Goal: Navigation & Orientation: Find specific page/section

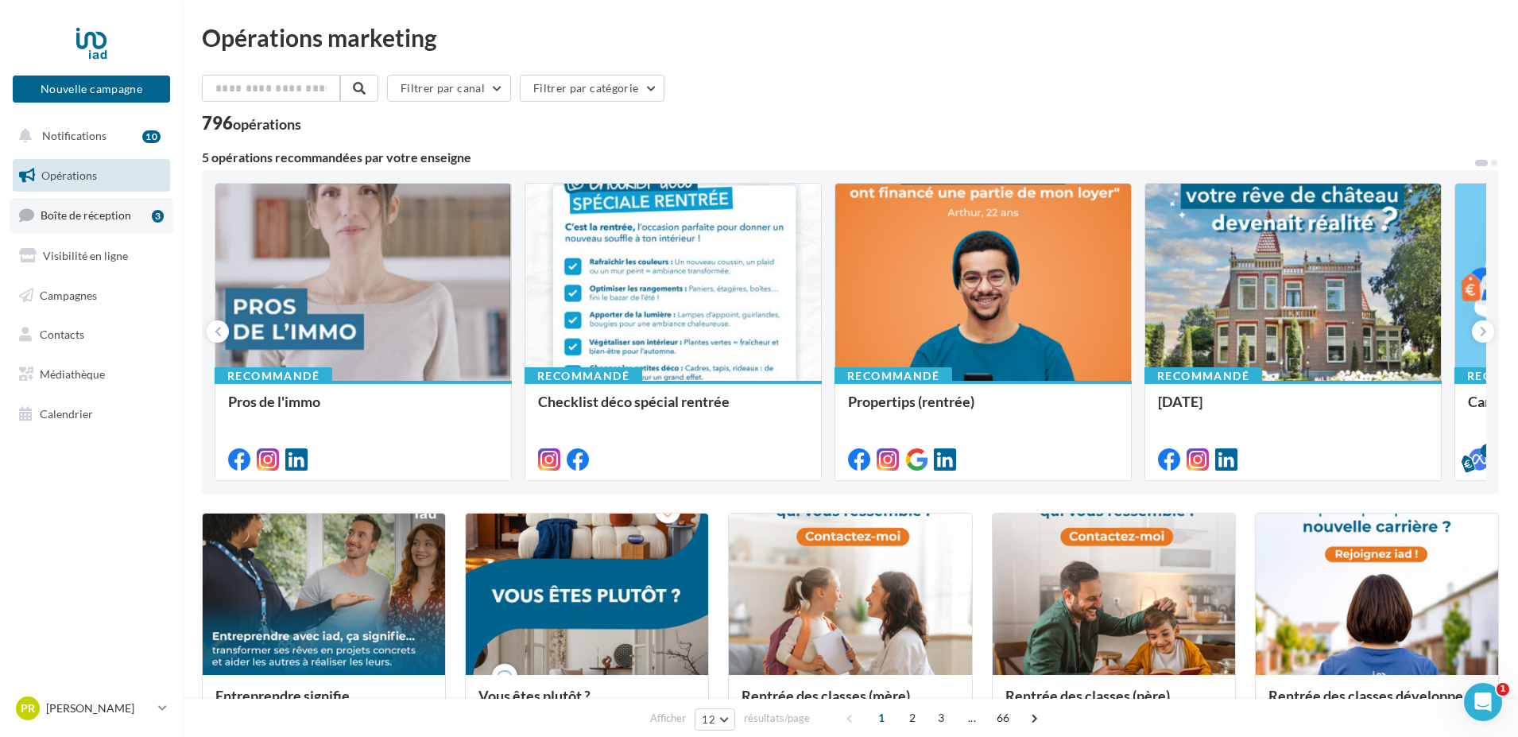
click at [119, 217] on span "Boîte de réception" at bounding box center [86, 215] width 91 height 14
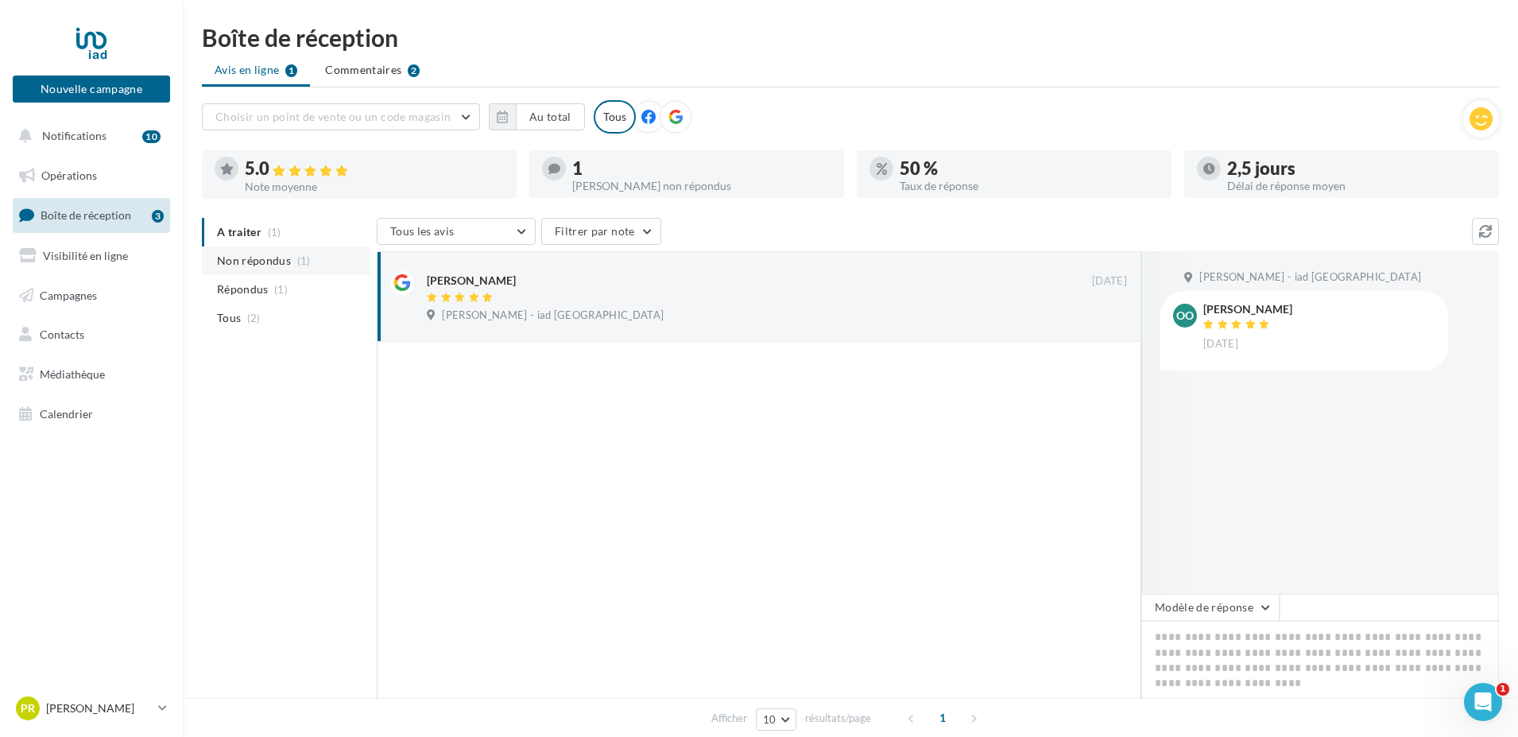
click at [305, 260] on span "(1)" at bounding box center [304, 260] width 14 height 13
click at [286, 289] on span "(1)" at bounding box center [281, 289] width 14 height 13
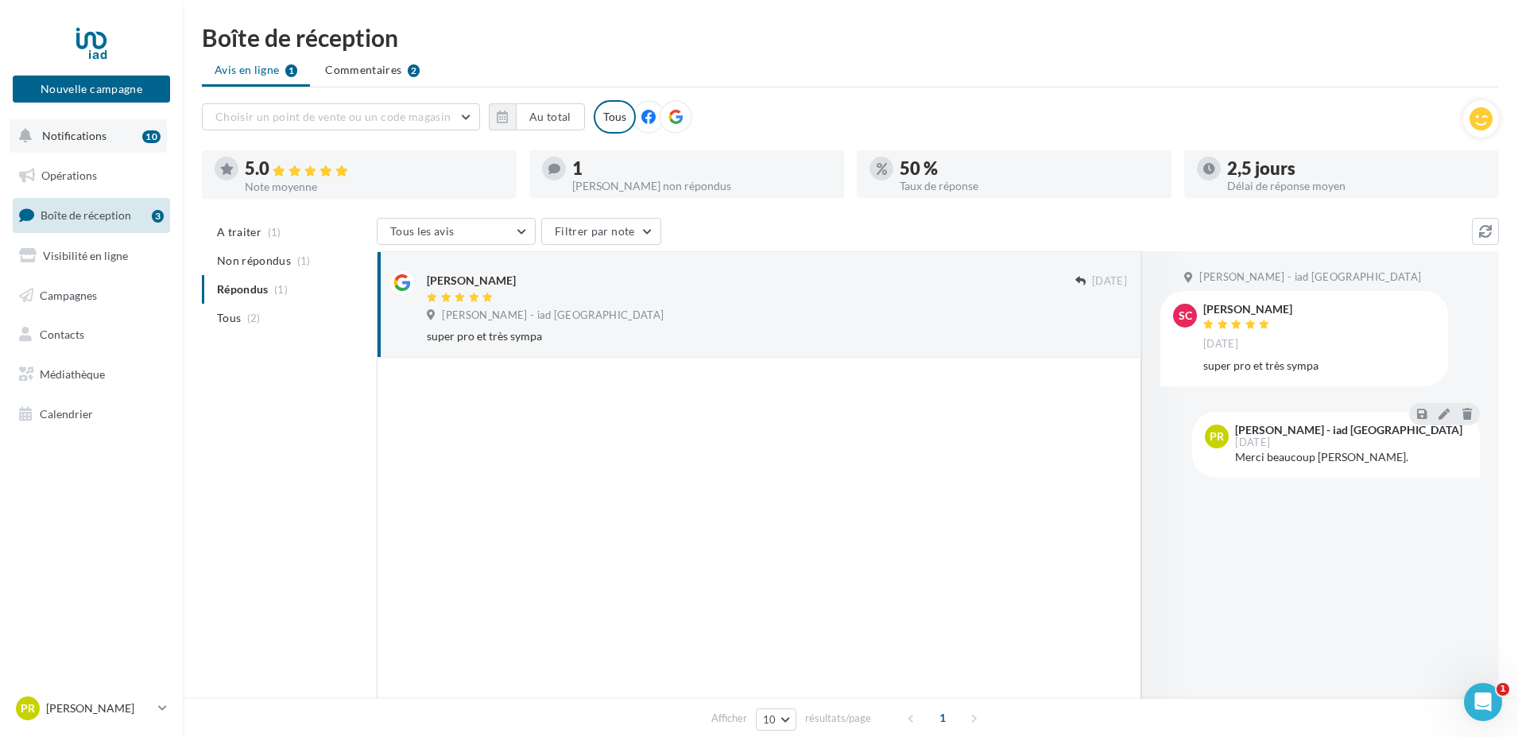
click at [88, 134] on span "Notifications" at bounding box center [74, 136] width 64 height 14
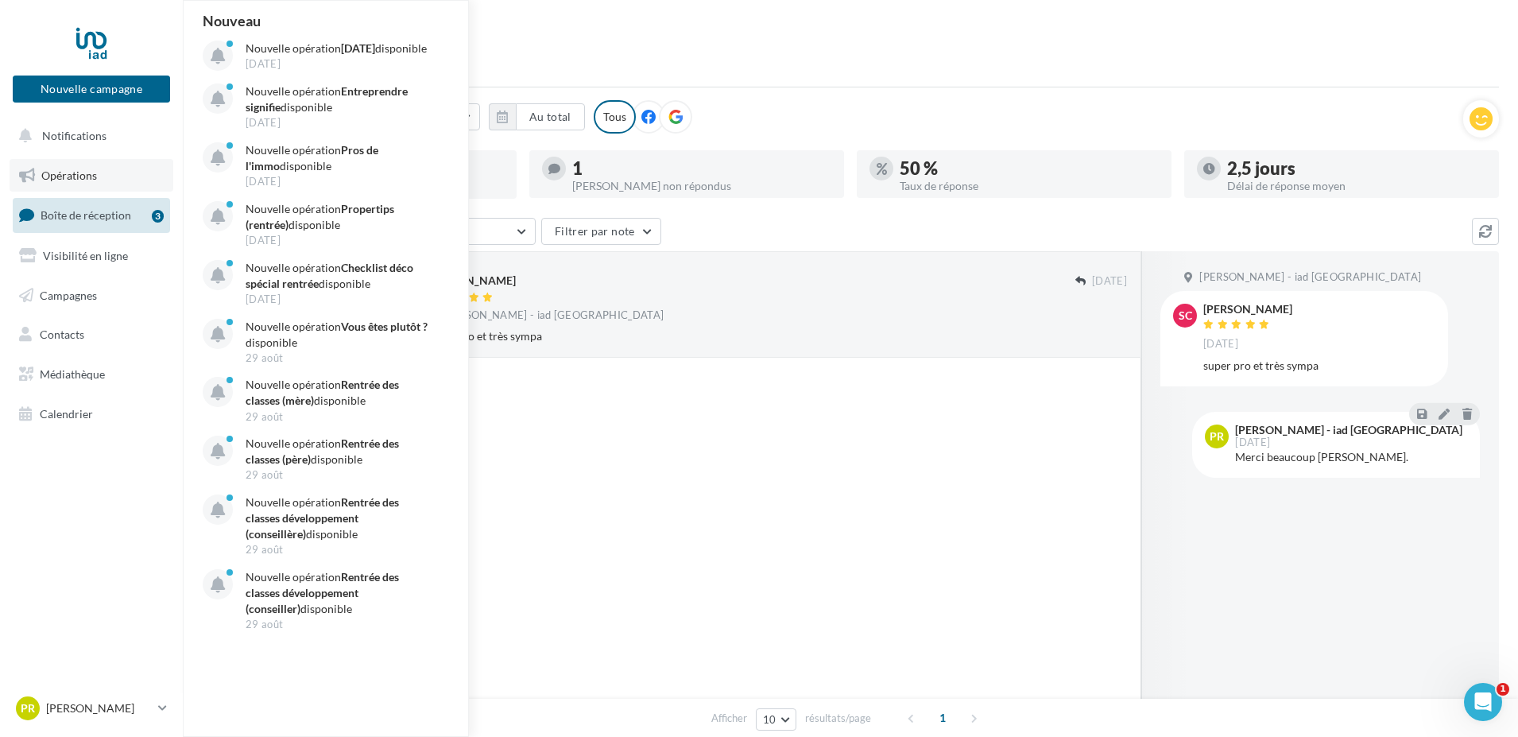
click at [69, 173] on span "Opérations" at bounding box center [69, 175] width 56 height 14
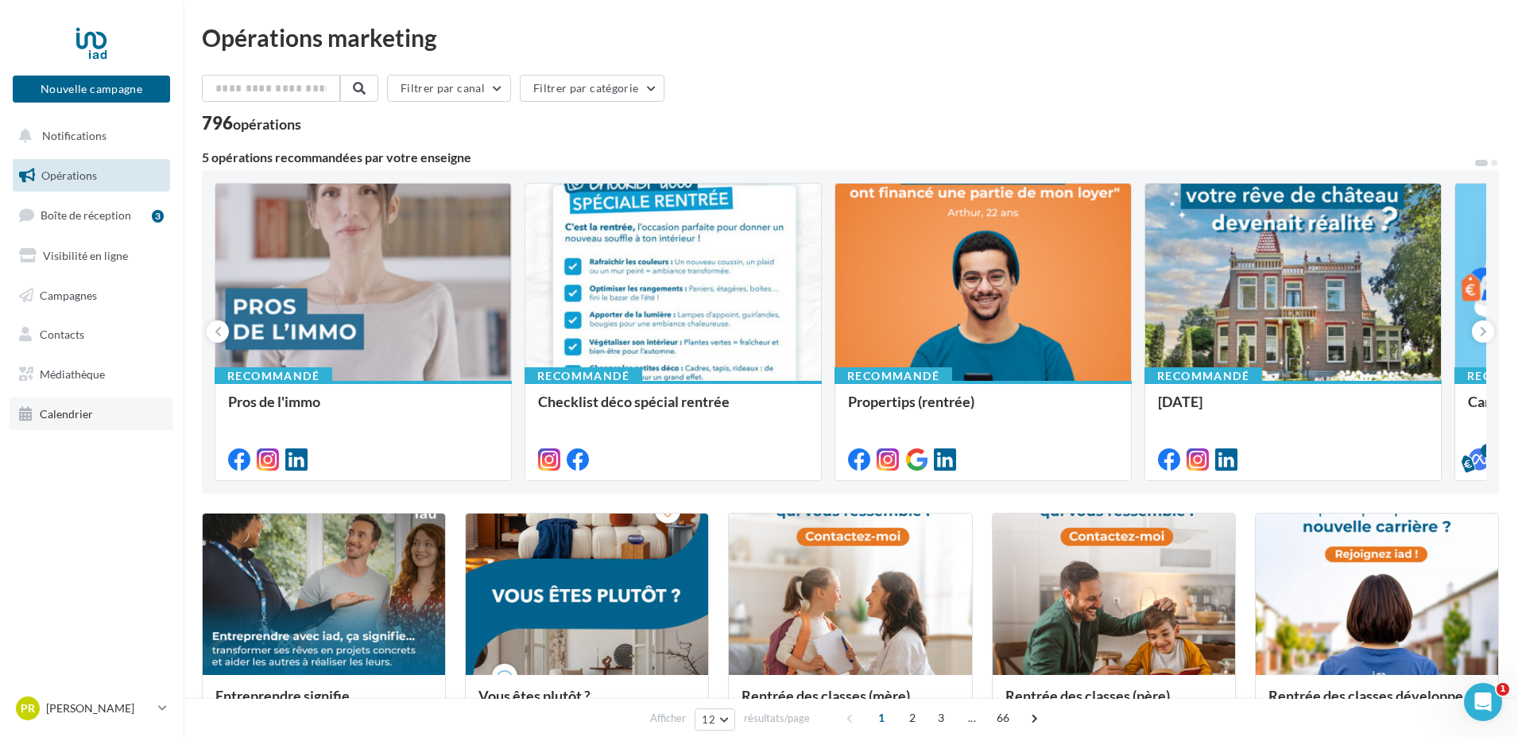
click at [64, 416] on span "Calendrier" at bounding box center [66, 414] width 53 height 14
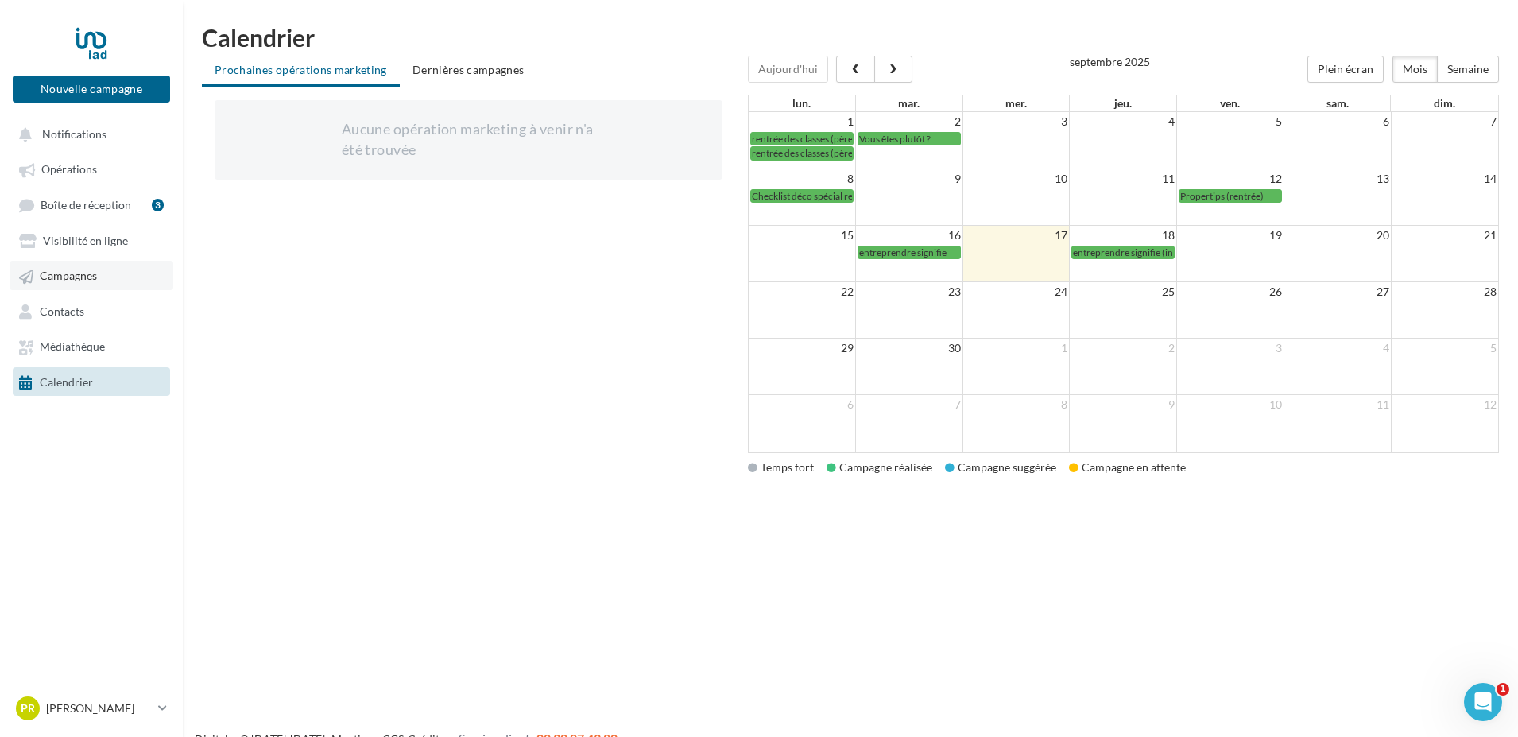
click at [83, 281] on span "Campagnes" at bounding box center [68, 276] width 57 height 14
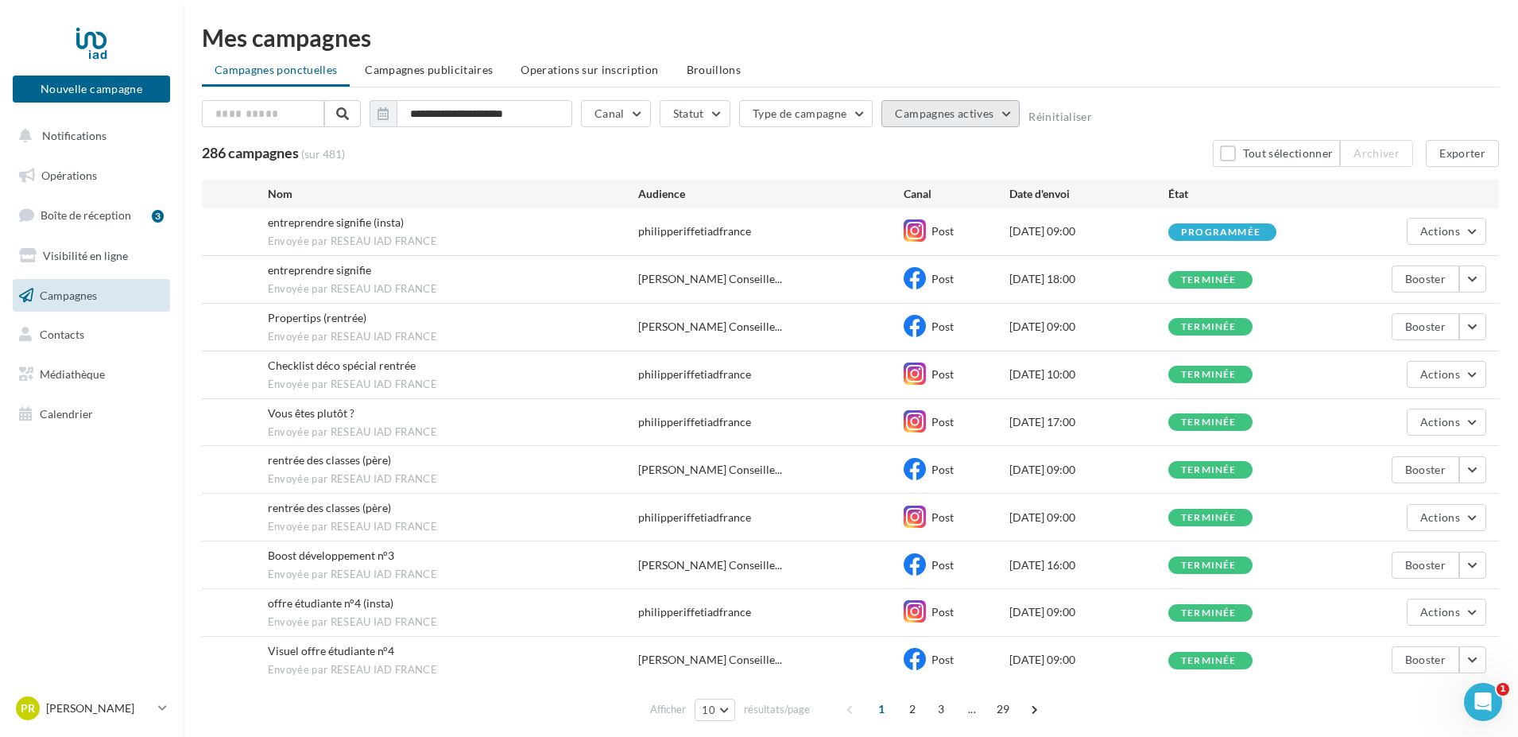
click at [1015, 112] on button "Campagnes actives" at bounding box center [950, 113] width 138 height 27
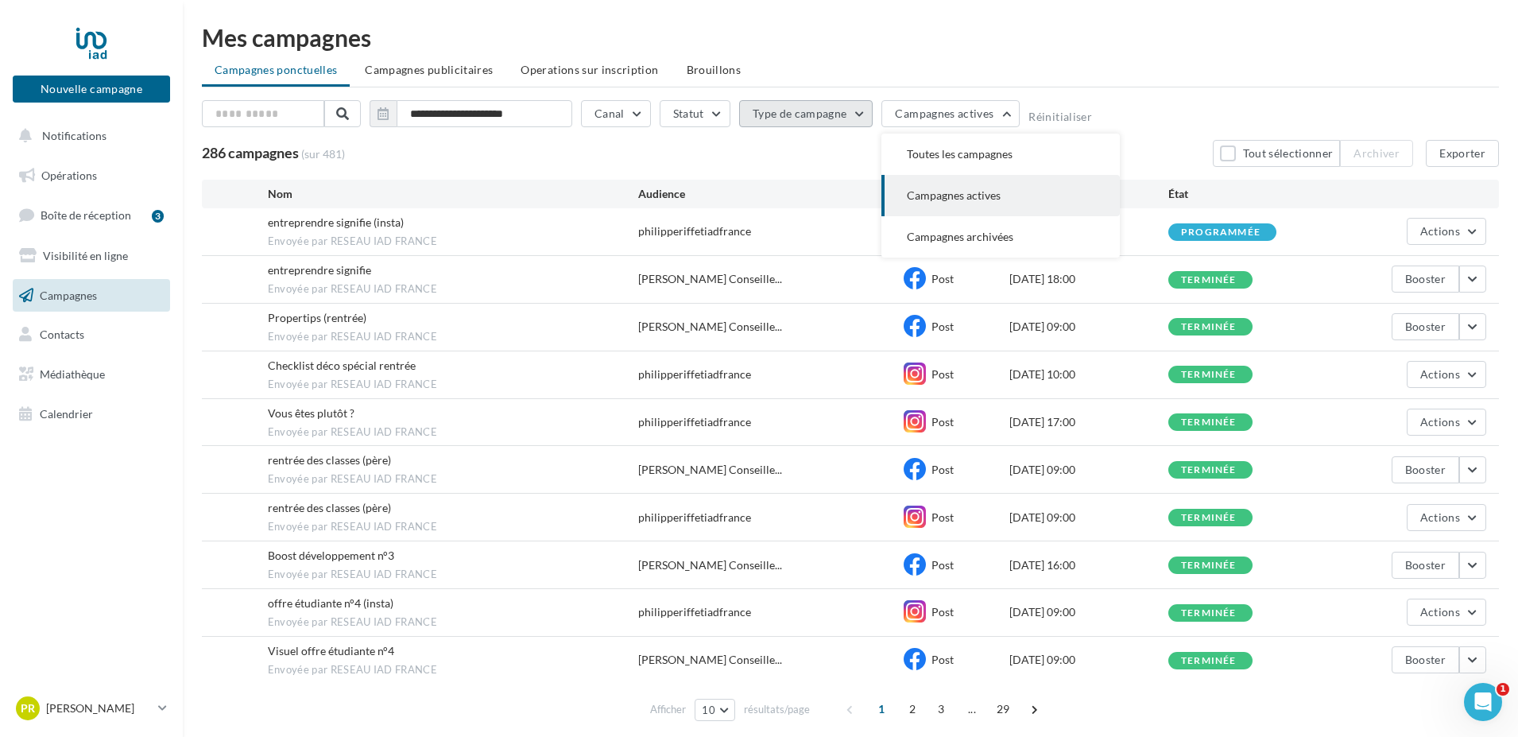
click at [864, 110] on button "Type de campagne" at bounding box center [806, 113] width 134 height 27
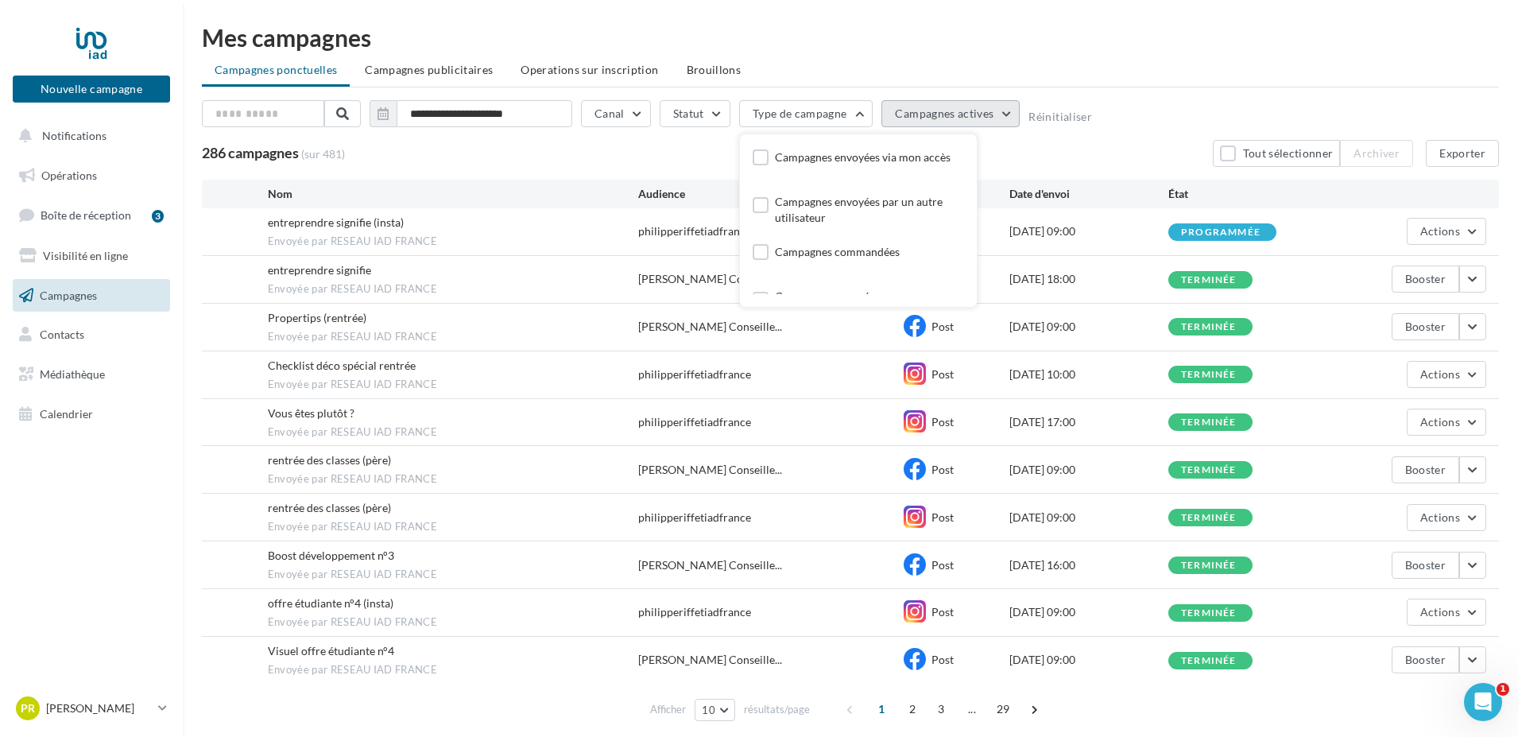
click at [1015, 118] on button "Campagnes actives" at bounding box center [950, 113] width 138 height 27
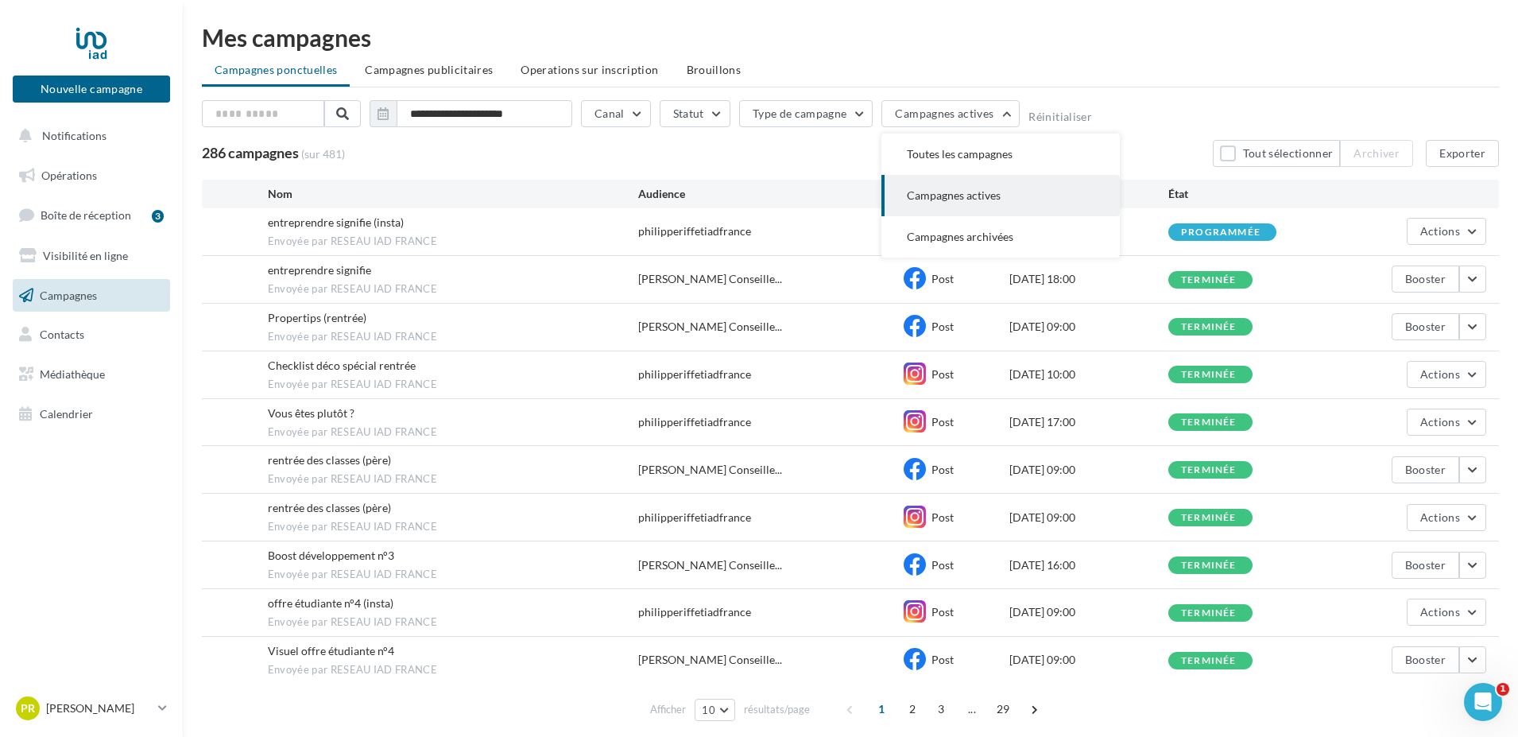
click at [138, 447] on nav "Nouvelle campagne Nouvelle campagne Notifications Opérations Boîte de réception…" at bounding box center [91, 368] width 183 height 737
click at [72, 172] on span "Opérations" at bounding box center [69, 175] width 56 height 14
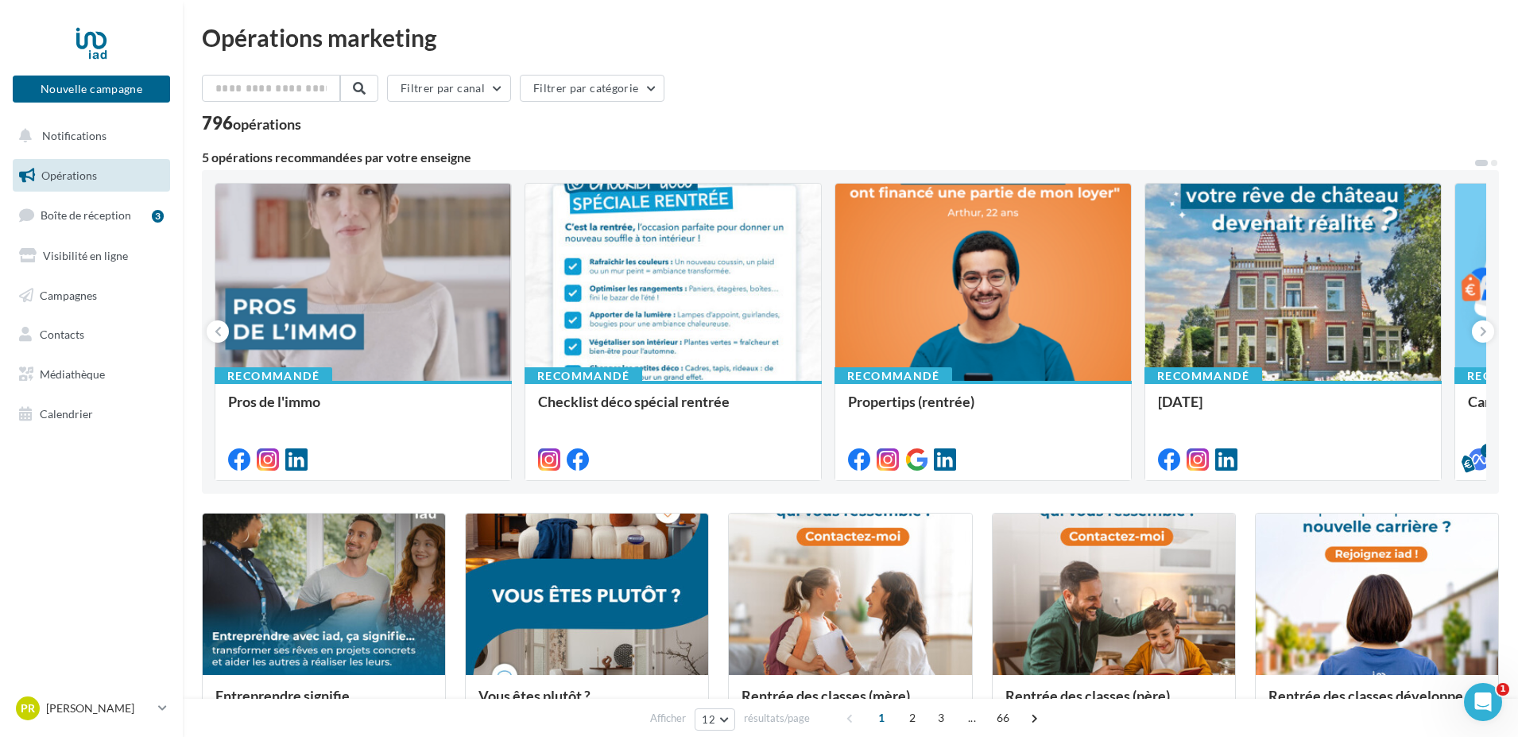
drag, startPoint x: 1478, startPoint y: 161, endPoint x: 1489, endPoint y: 161, distance: 10.4
click at [1489, 161] on button at bounding box center [1482, 163] width 16 height 10
click at [1261, 312] on div at bounding box center [1293, 283] width 296 height 199
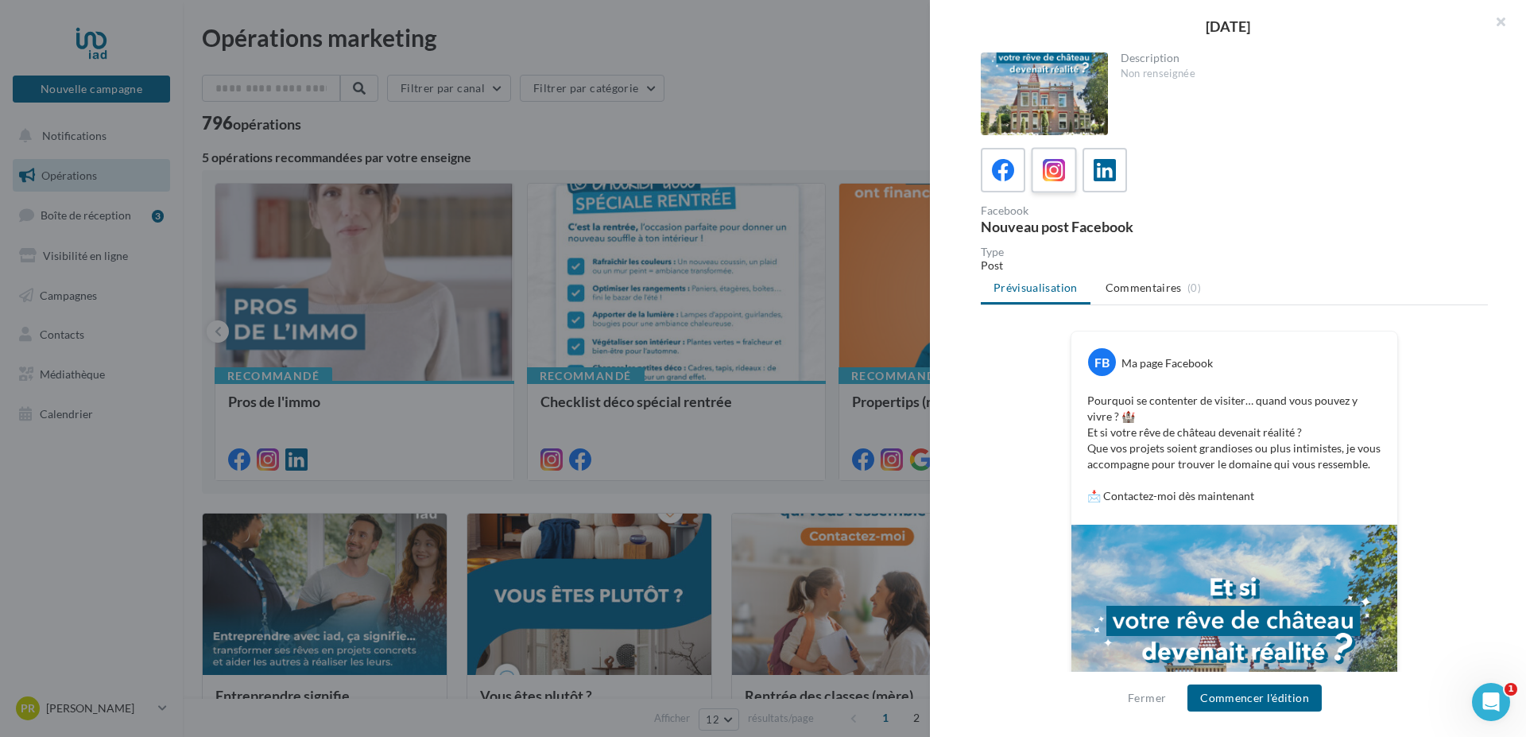
click at [1049, 167] on icon at bounding box center [1054, 170] width 23 height 23
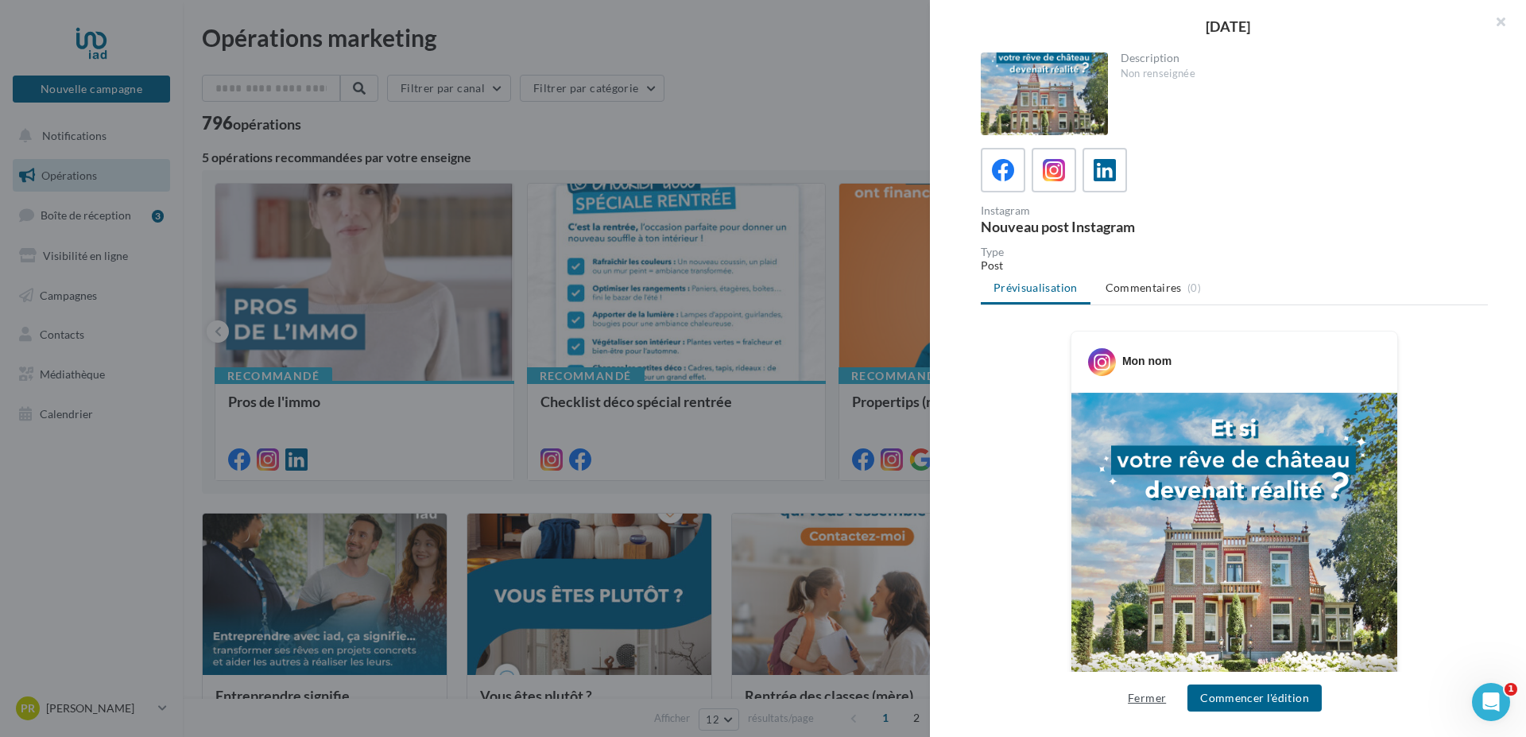
click at [1149, 699] on button "Fermer" at bounding box center [1146, 697] width 51 height 19
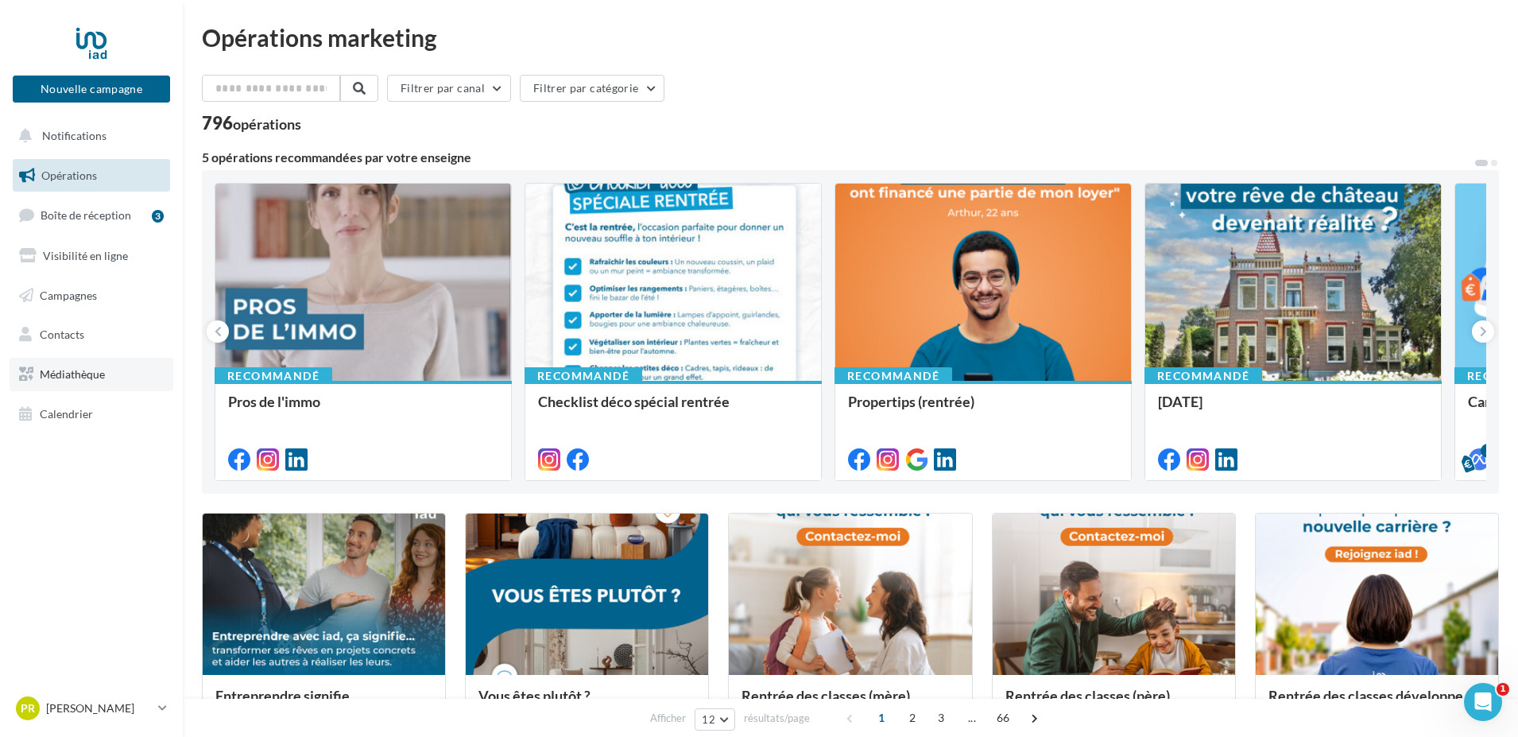
click at [87, 374] on span "Médiathèque" at bounding box center [72, 374] width 65 height 14
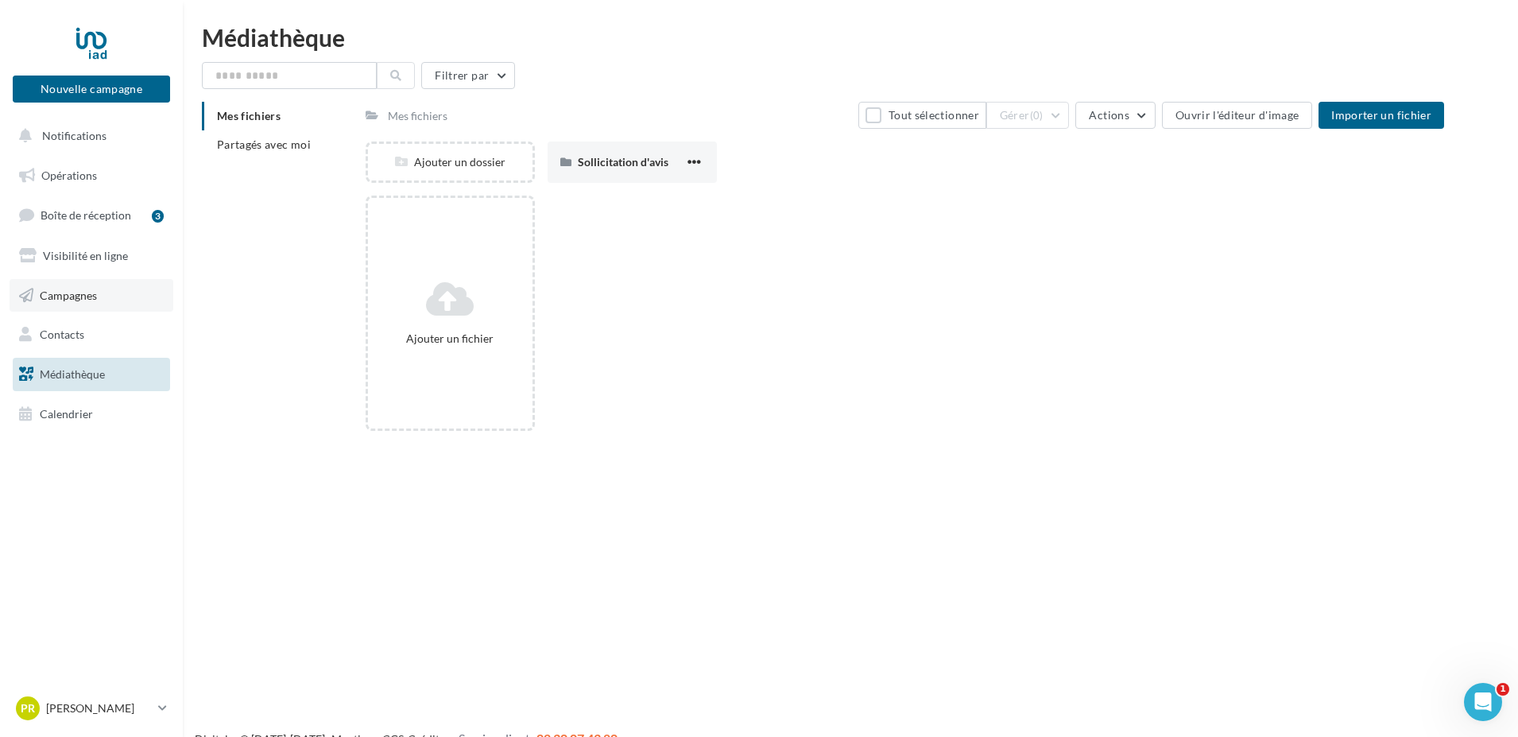
click at [82, 300] on link "Campagnes" at bounding box center [92, 295] width 164 height 33
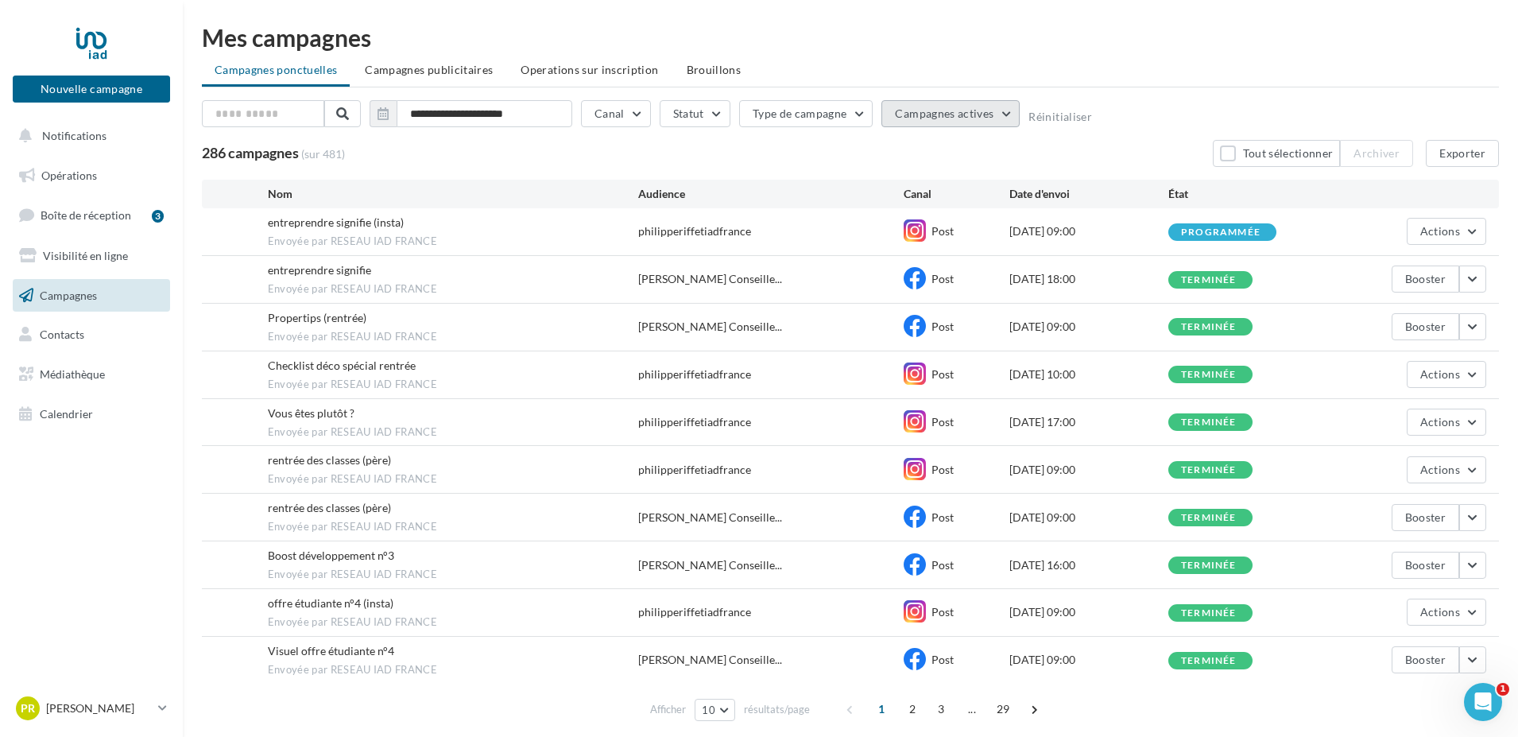
click at [1014, 111] on button "Campagnes actives" at bounding box center [950, 113] width 138 height 27
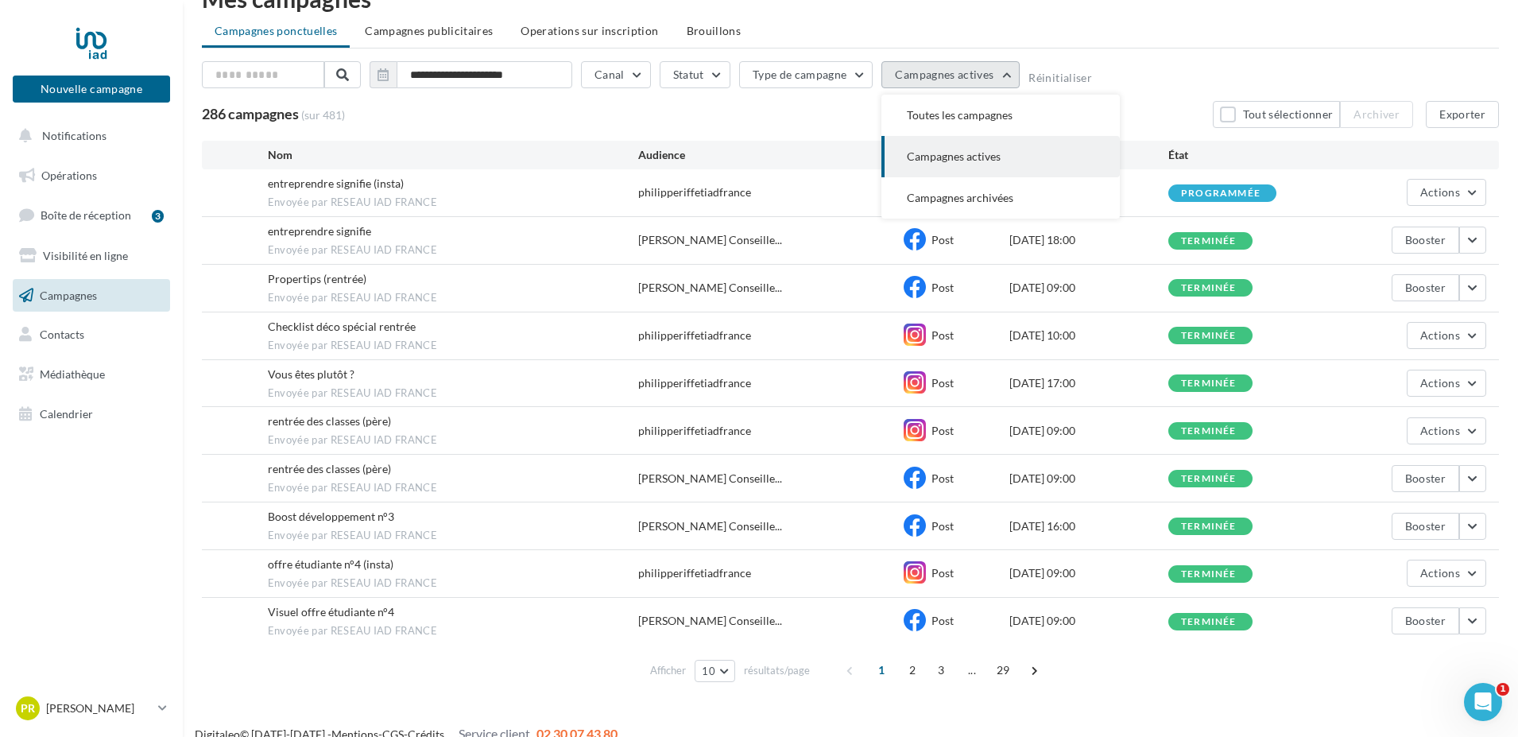
scroll to position [60, 0]
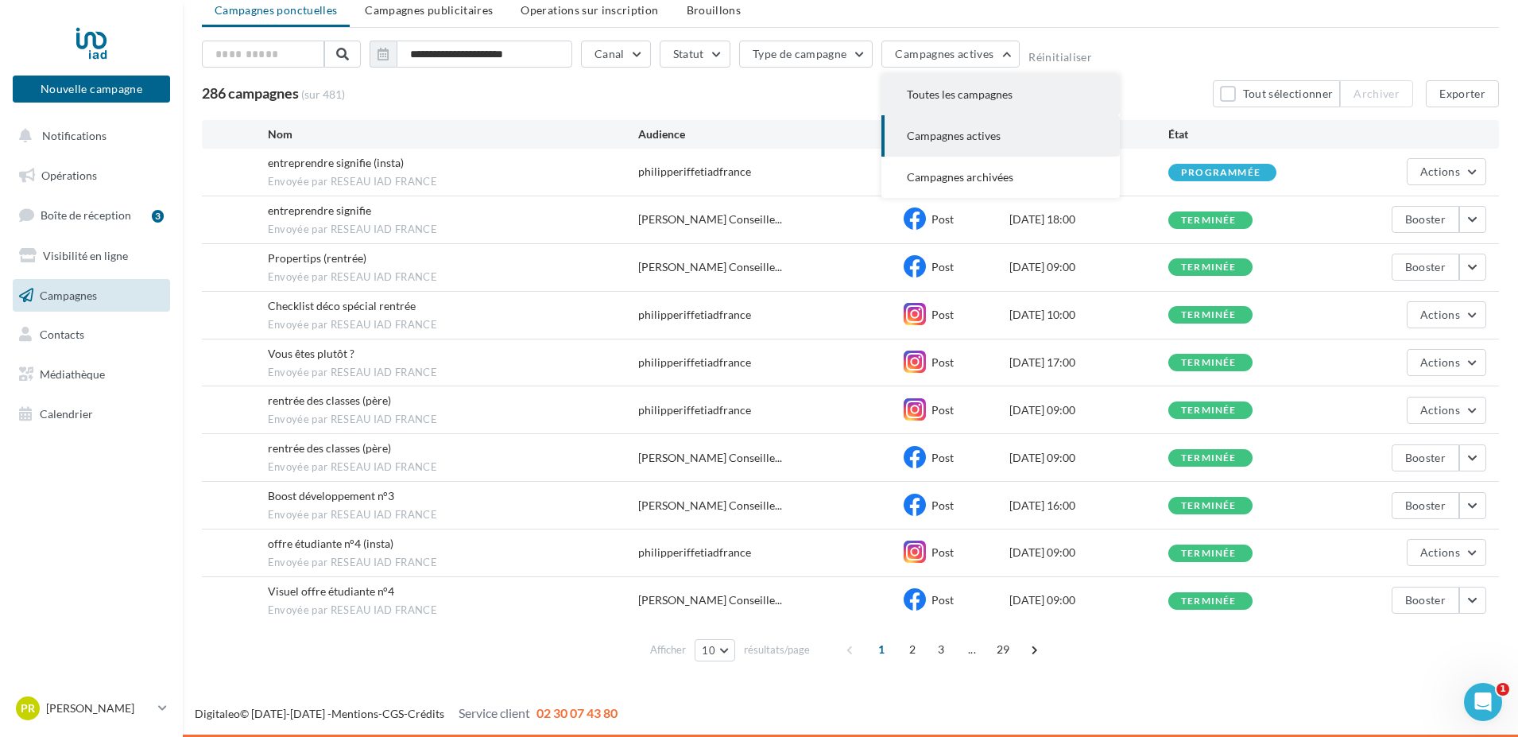
click at [978, 100] on span "Toutes les campagnes" at bounding box center [960, 94] width 106 height 14
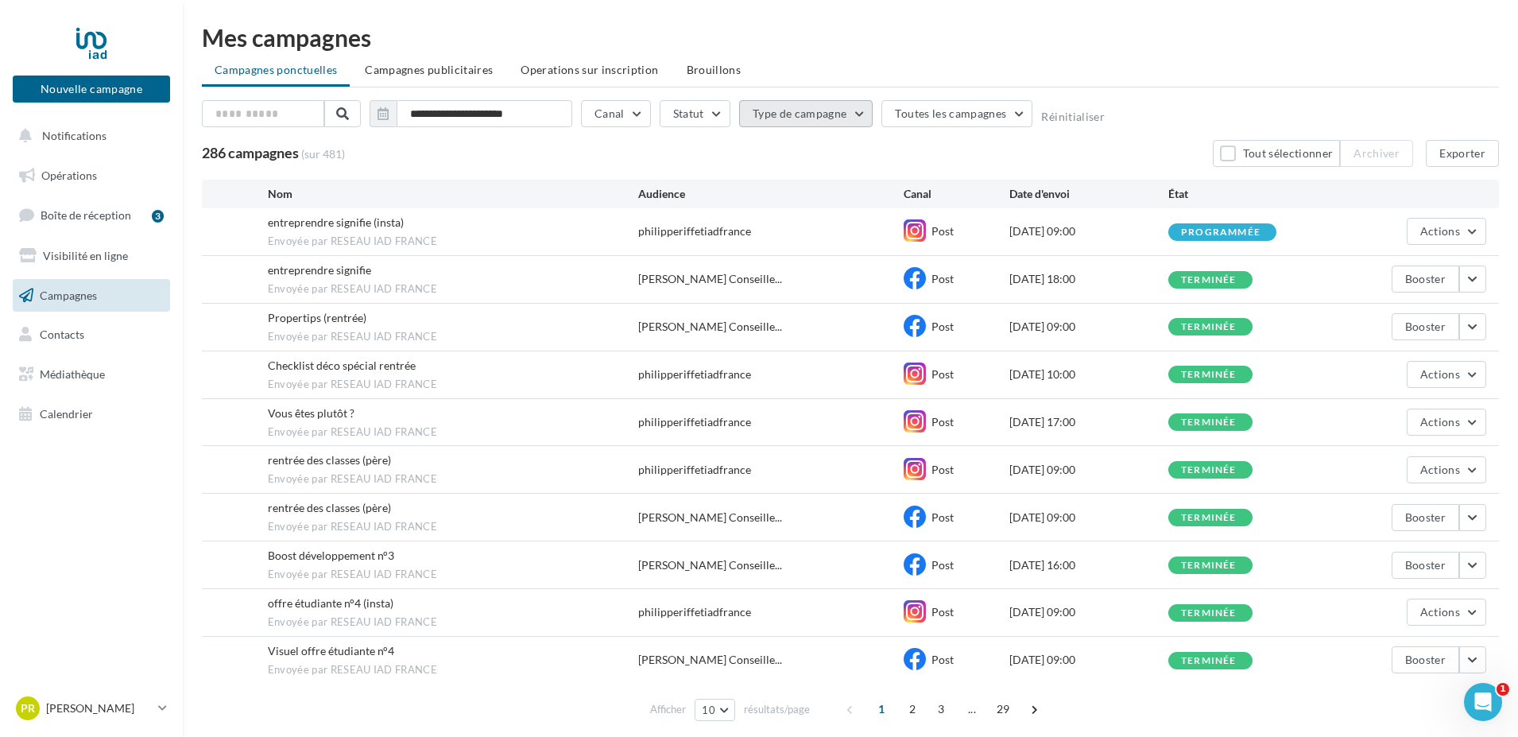
click at [863, 116] on button "Type de campagne" at bounding box center [806, 113] width 134 height 27
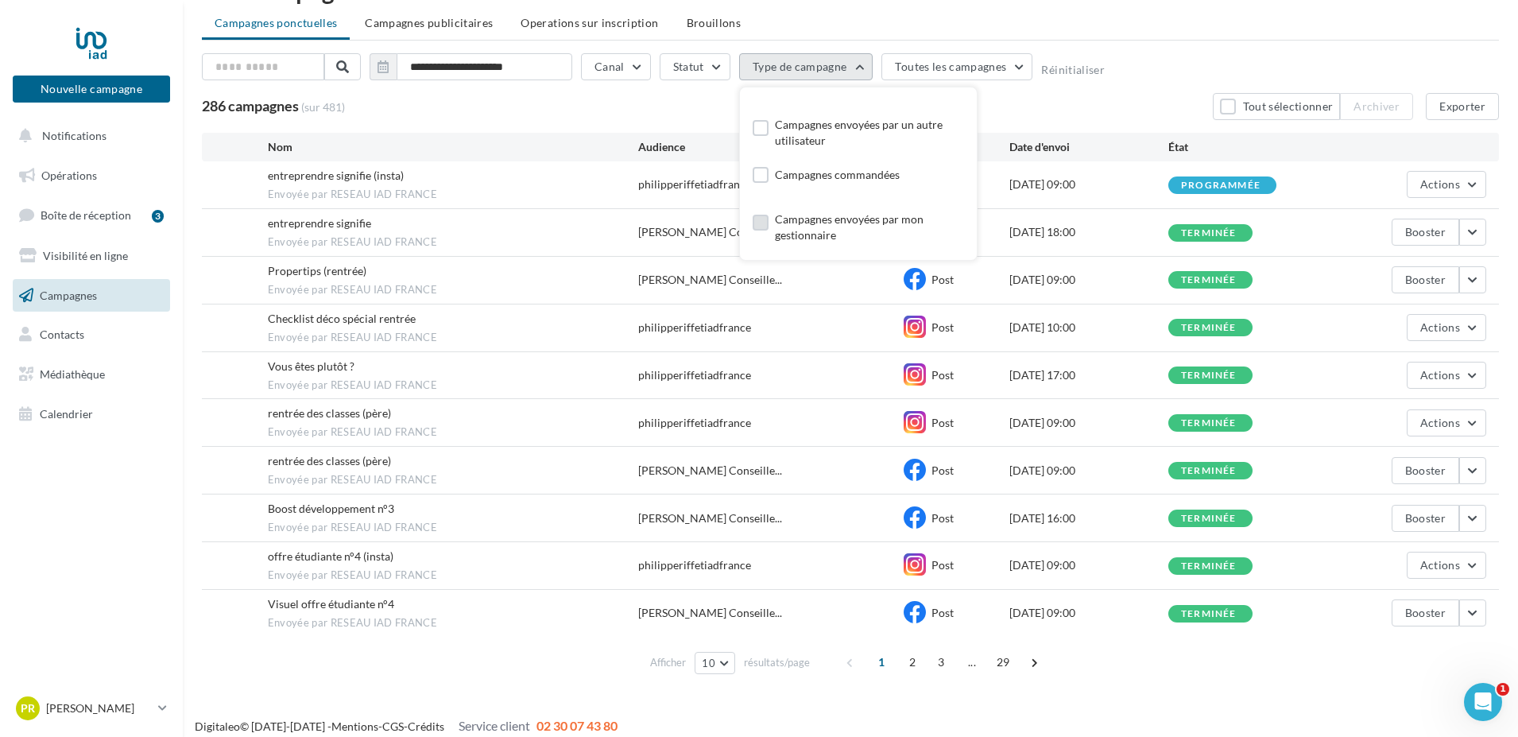
scroll to position [60, 0]
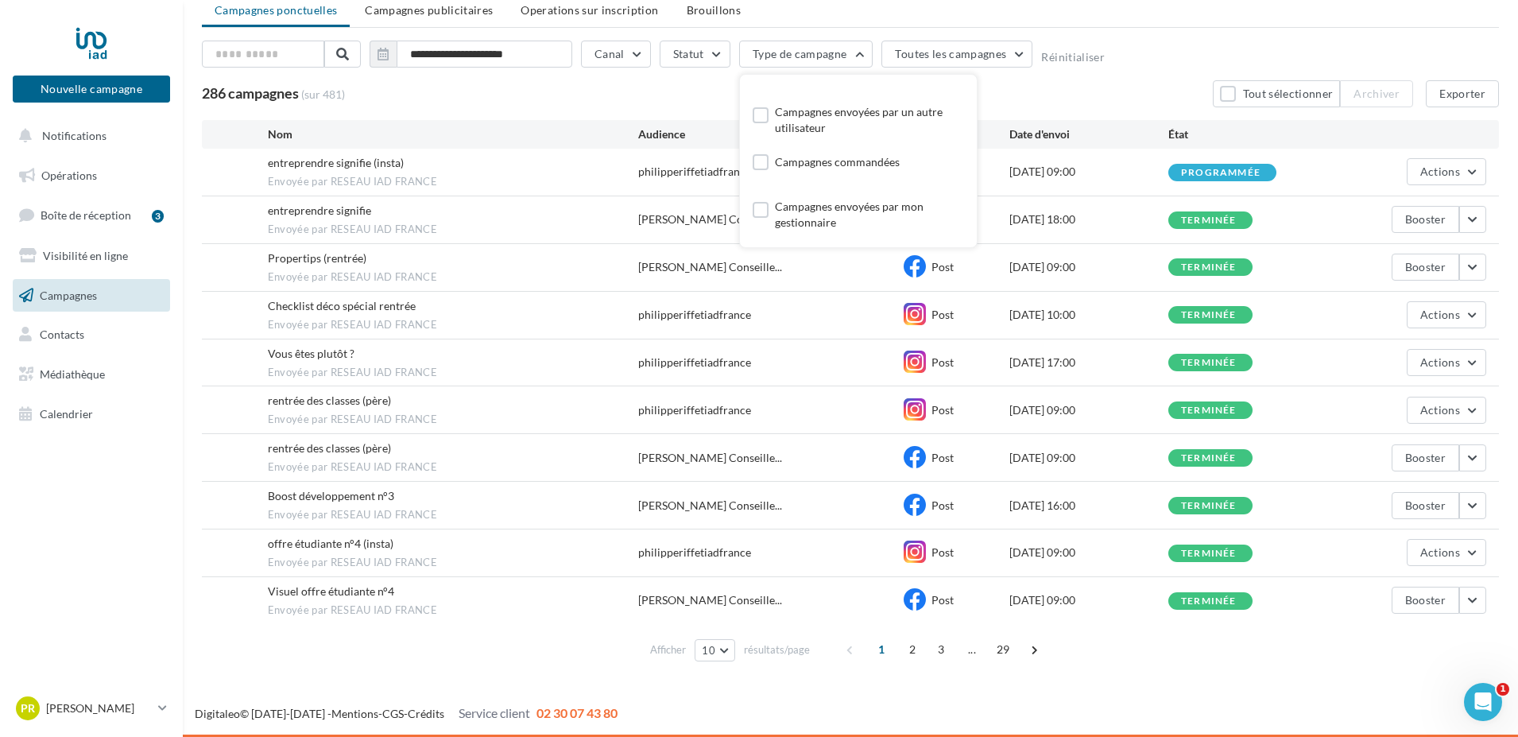
click at [92, 556] on nav "Nouvelle campagne Nouvelle campagne Notifications Opérations Boîte de réception…" at bounding box center [91, 368] width 183 height 737
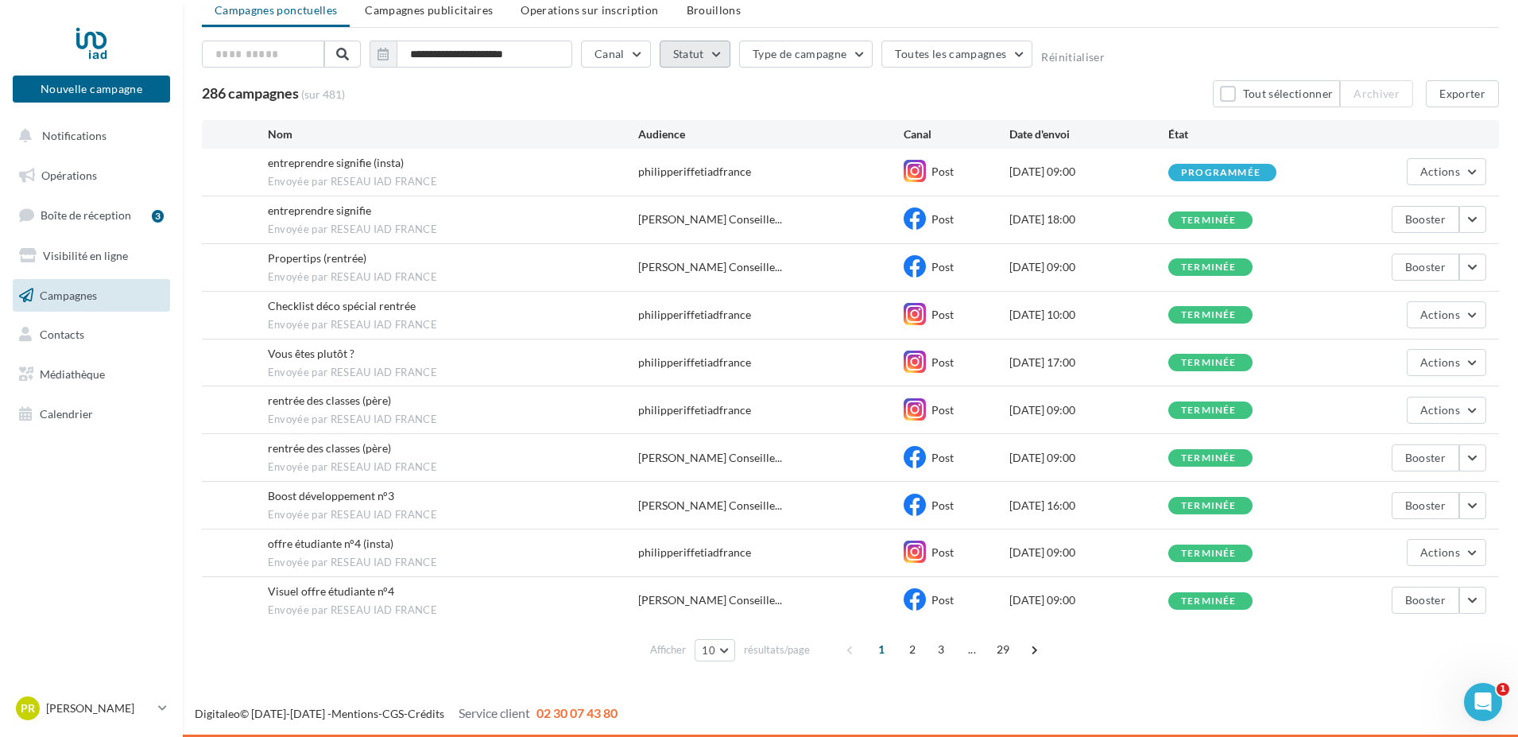
click at [719, 49] on button "Statut" at bounding box center [695, 54] width 71 height 27
click at [718, 195] on div "Programmée" at bounding box center [727, 201] width 64 height 16
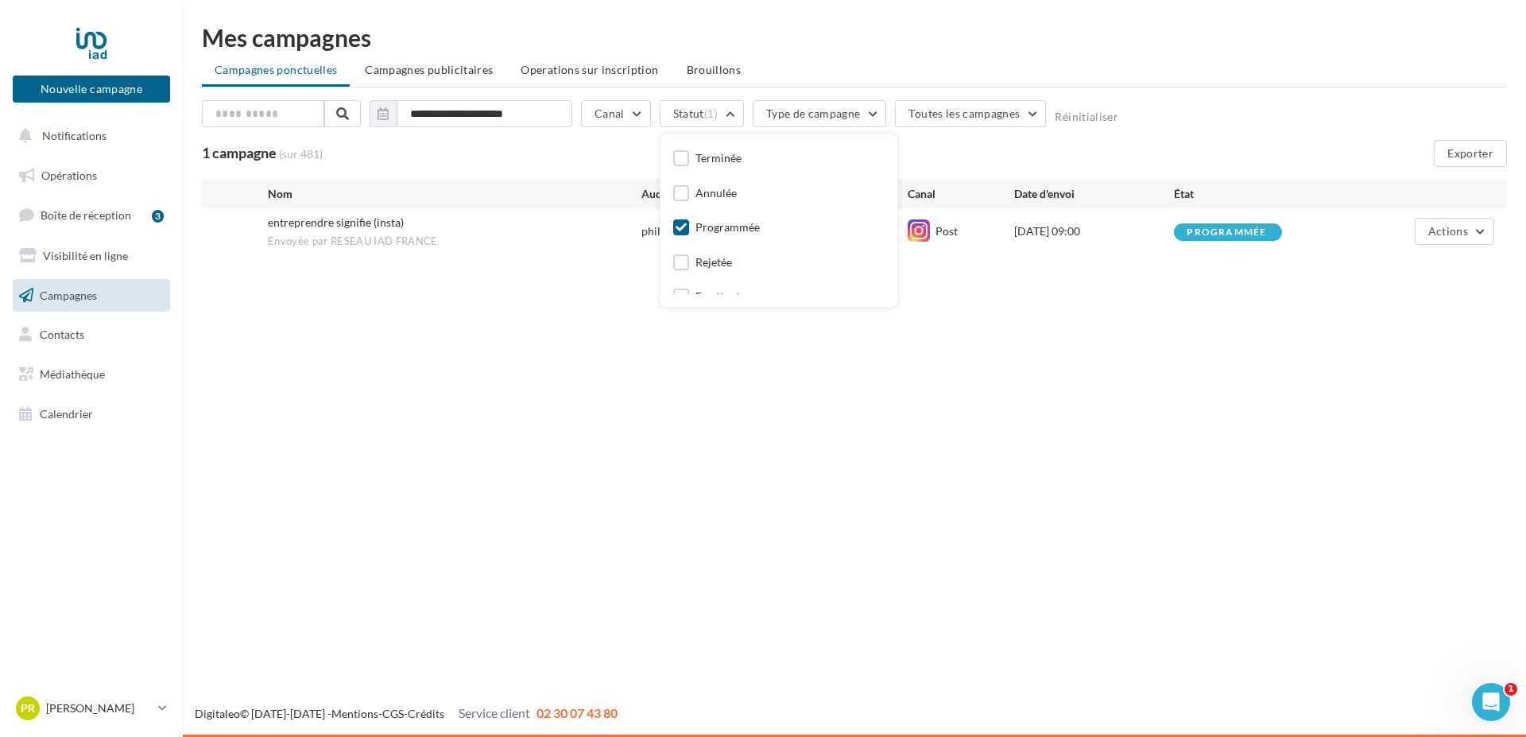
scroll to position [48, 0]
click at [737, 279] on div "En attente" at bounding box center [720, 282] width 50 height 16
click at [737, 114] on button "Statut (2)" at bounding box center [702, 113] width 84 height 27
click at [728, 109] on button "Statut (2)" at bounding box center [702, 113] width 84 height 27
click at [727, 162] on div "En cours" at bounding box center [716, 157] width 43 height 16
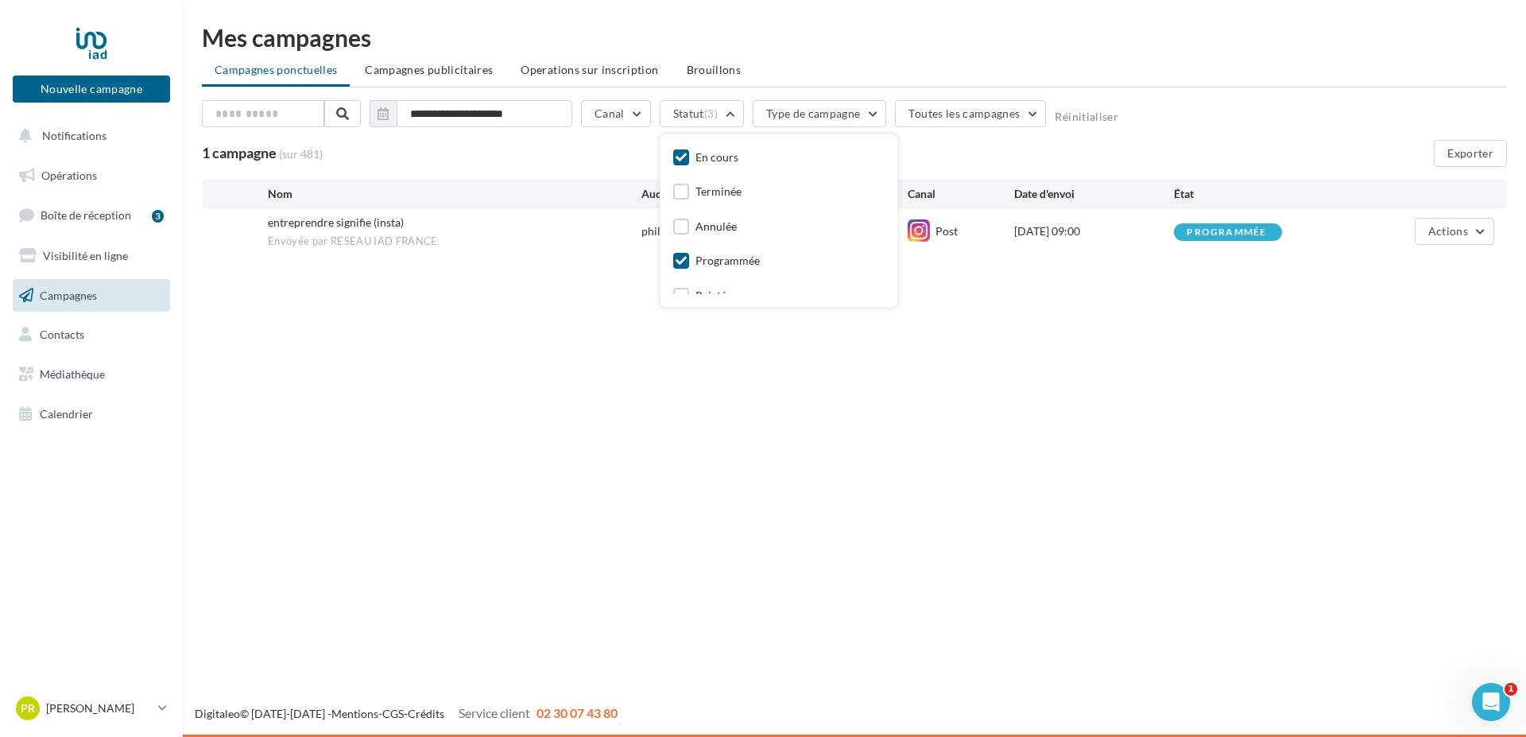
click at [301, 72] on ul "Campagnes ponctuelles Campagnes publicitaires Operations sur inscription Brouil…" at bounding box center [854, 72] width 1305 height 32
click at [398, 69] on span "Campagnes publicitaires" at bounding box center [429, 70] width 128 height 14
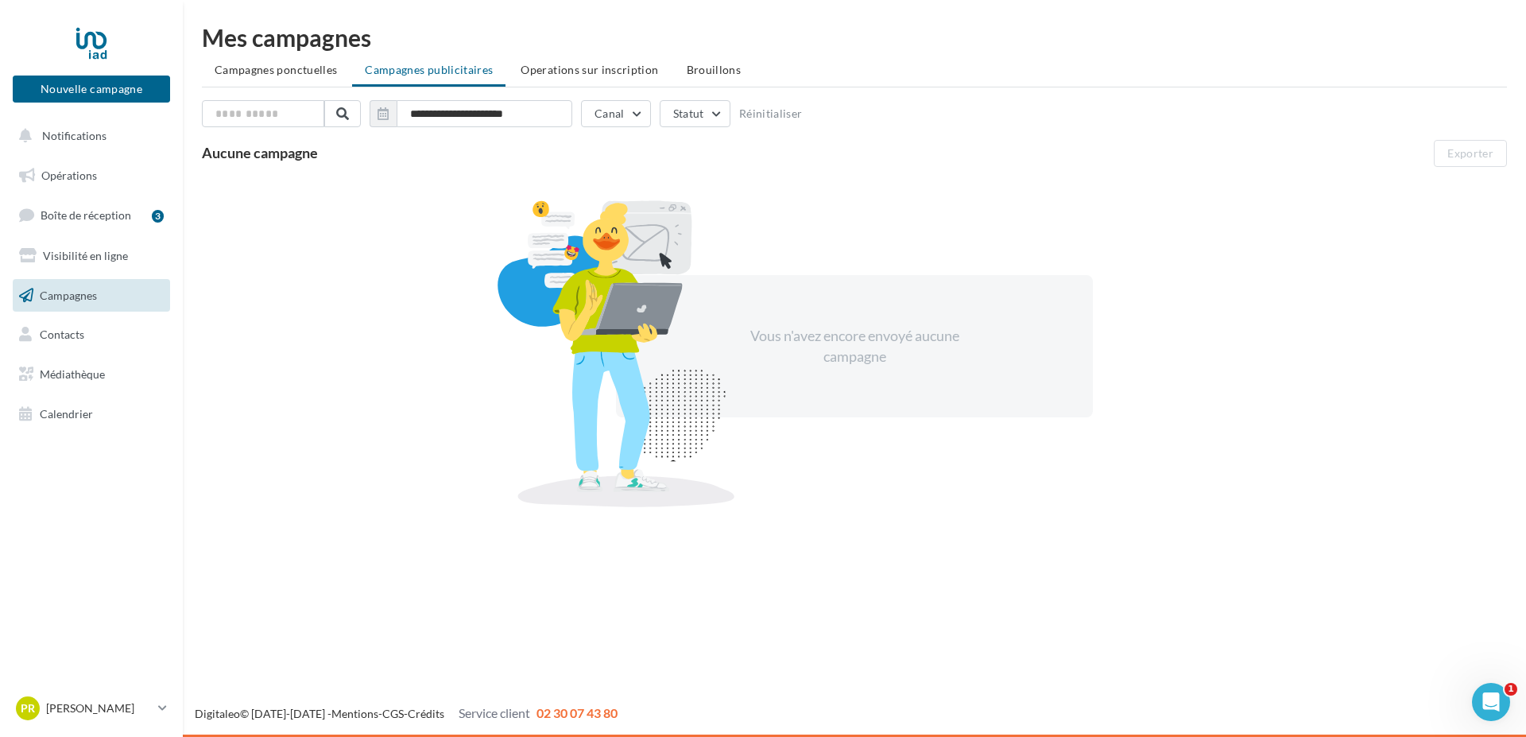
drag, startPoint x: 303, startPoint y: 72, endPoint x: 313, endPoint y: 73, distance: 10.4
click at [304, 72] on span "Campagnes ponctuelles" at bounding box center [276, 70] width 122 height 14
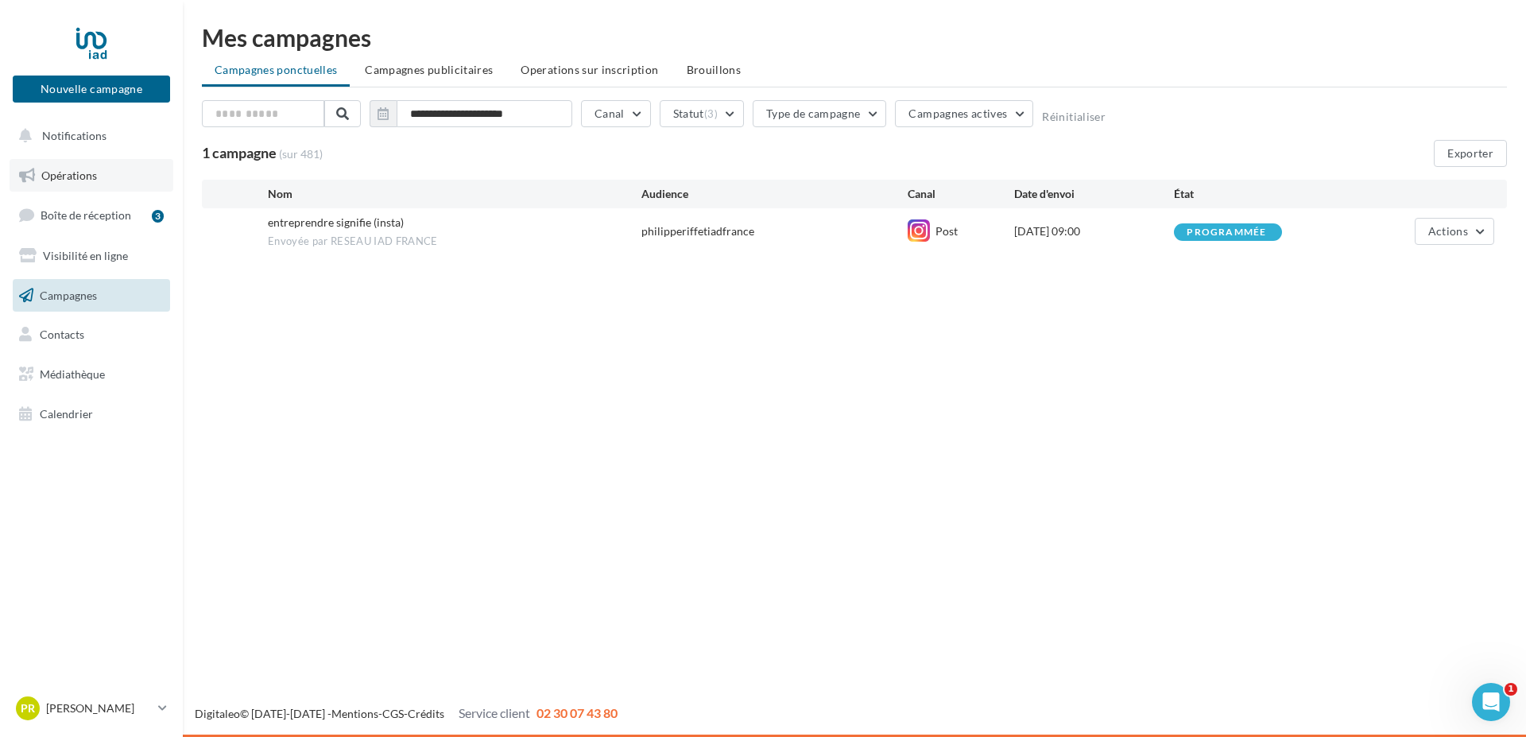
click at [66, 177] on span "Opérations" at bounding box center [69, 175] width 56 height 14
